Goal: Task Accomplishment & Management: Manage account settings

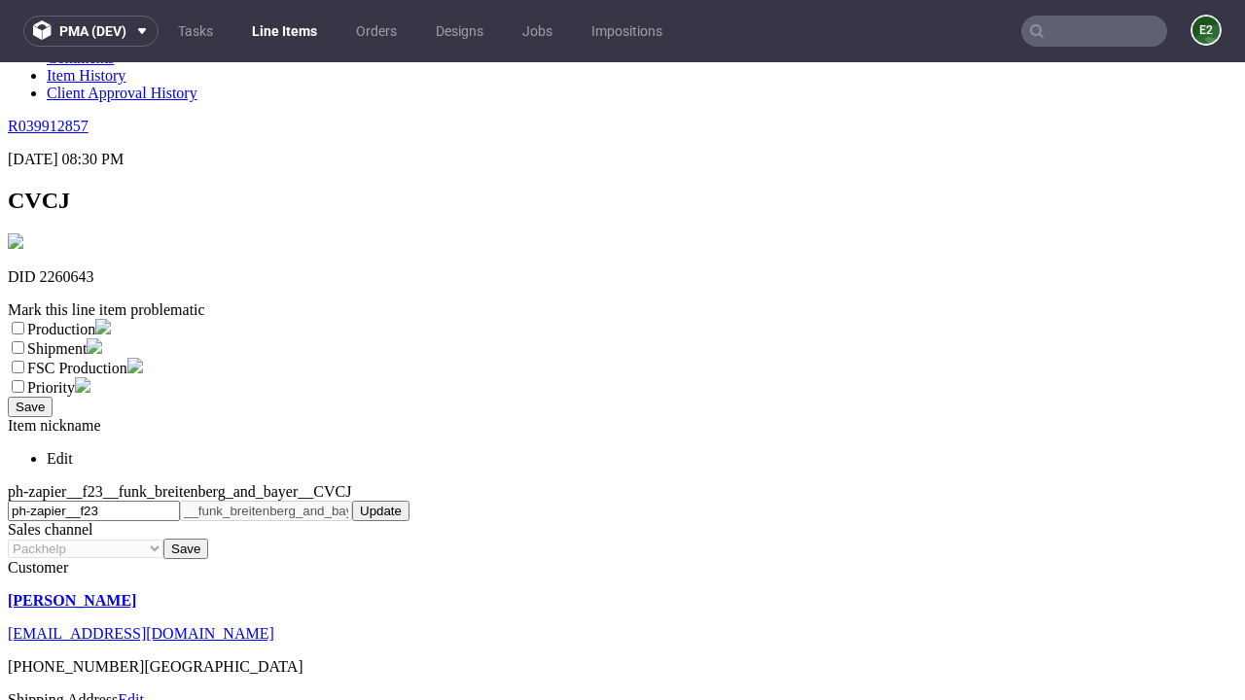
scroll to position [342, 0]
select select "dtp_ca_needed"
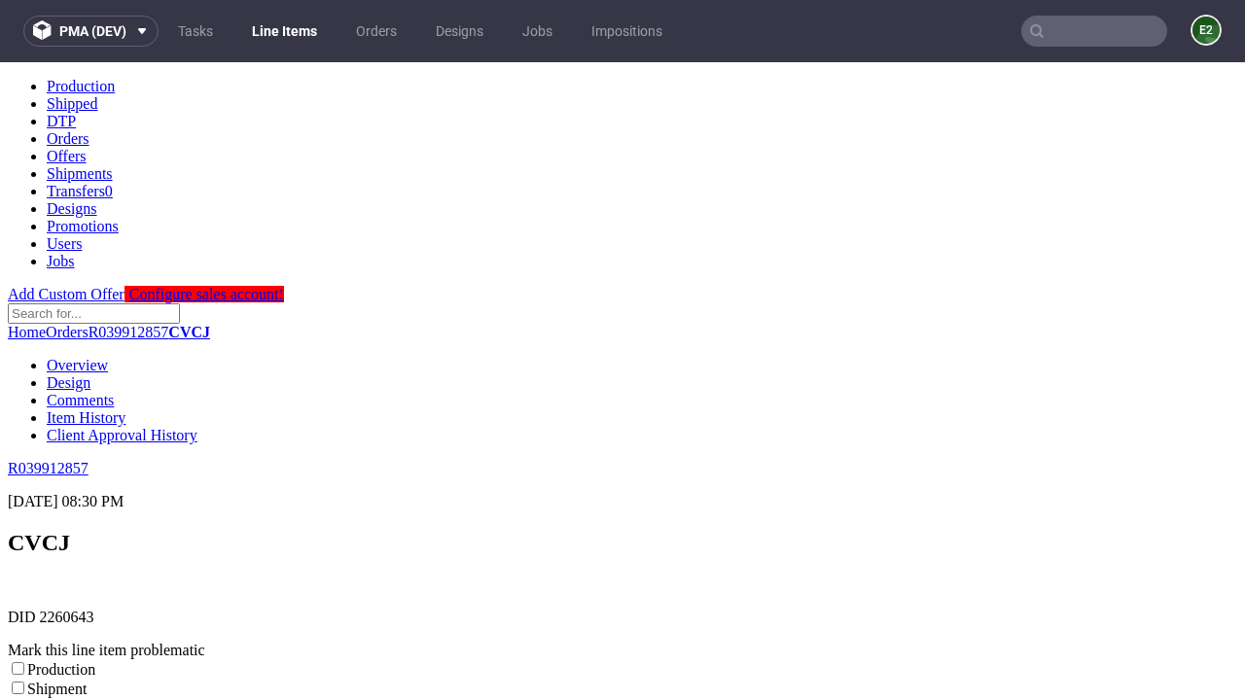
scroll to position [0, 0]
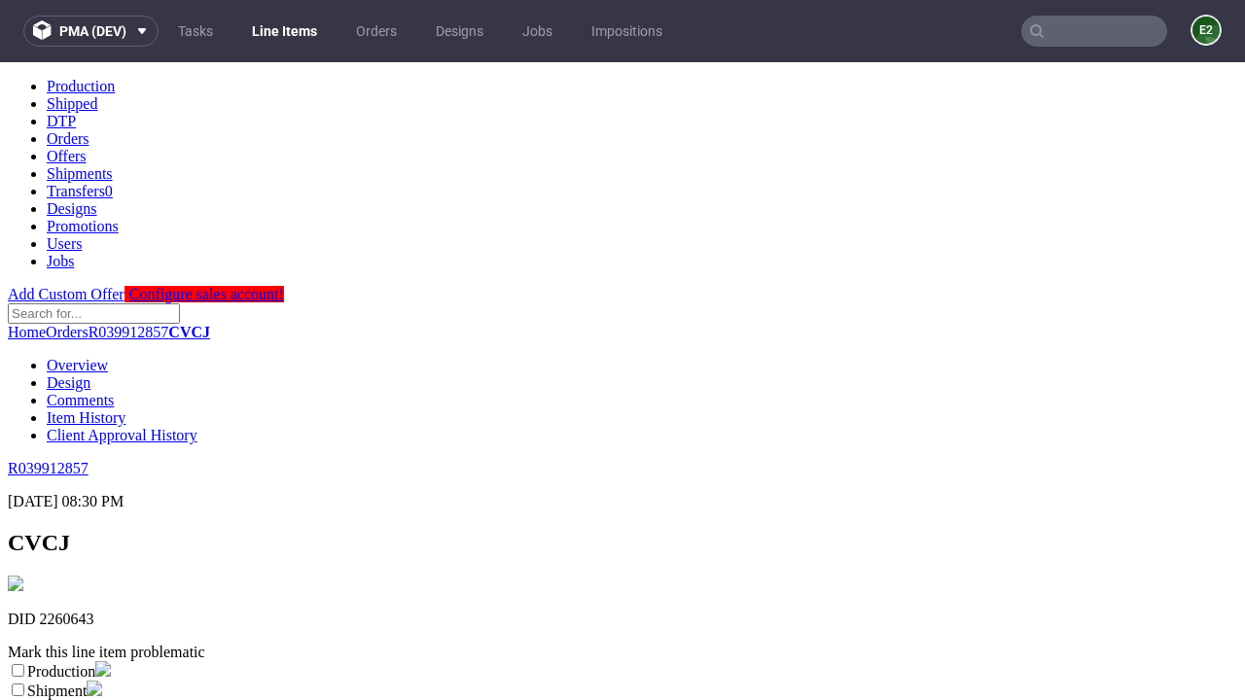
checkbox input "true"
